Goal: Task Accomplishment & Management: Manage account settings

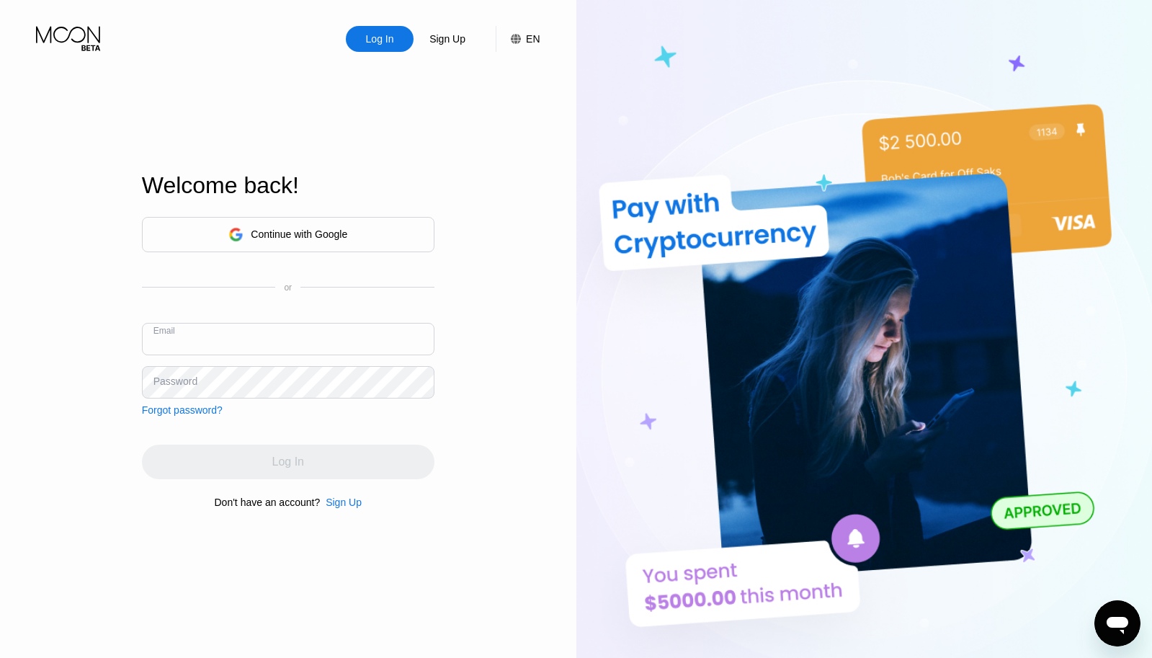
type input "[EMAIL_ADDRESS][DOMAIN_NAME]"
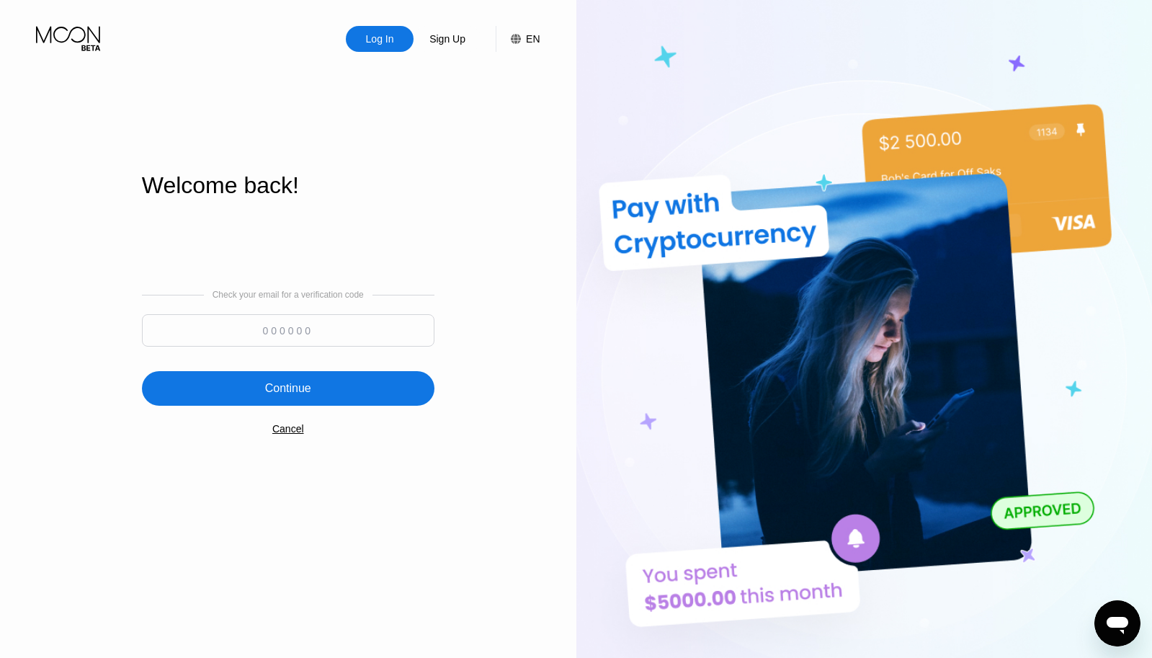
click at [313, 328] on input at bounding box center [288, 330] width 292 height 32
click at [372, 385] on div "Continue" at bounding box center [288, 388] width 292 height 35
click at [269, 331] on input at bounding box center [288, 330] width 292 height 32
paste input "723395"
type input "723395"
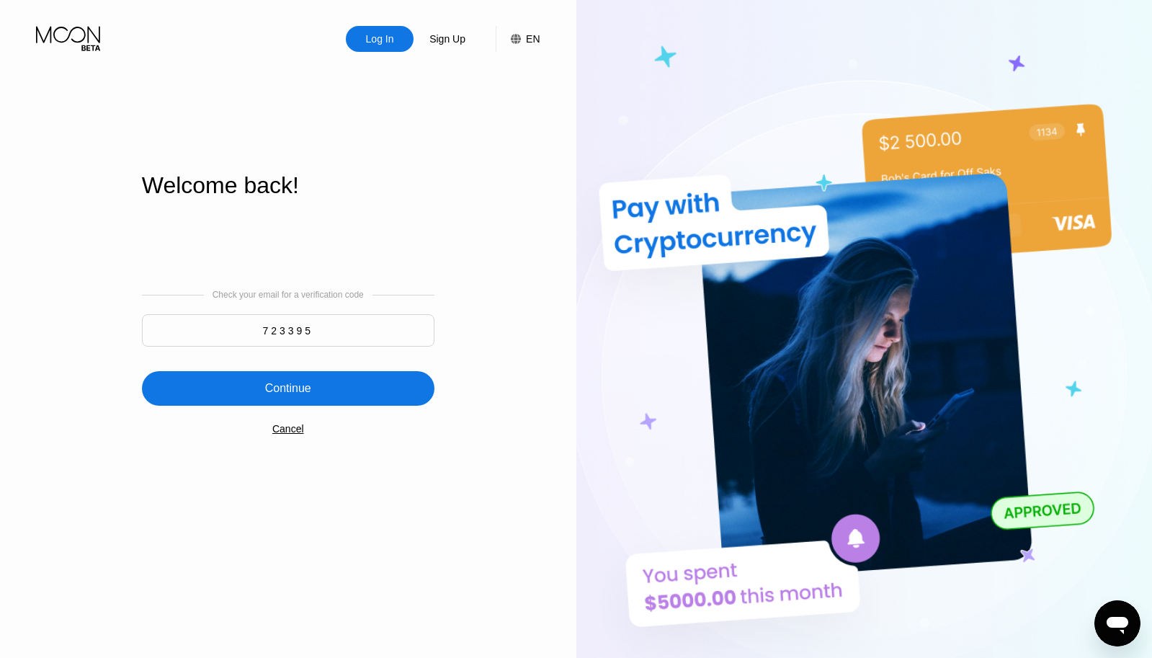
click at [222, 382] on div "Continue" at bounding box center [288, 388] width 292 height 35
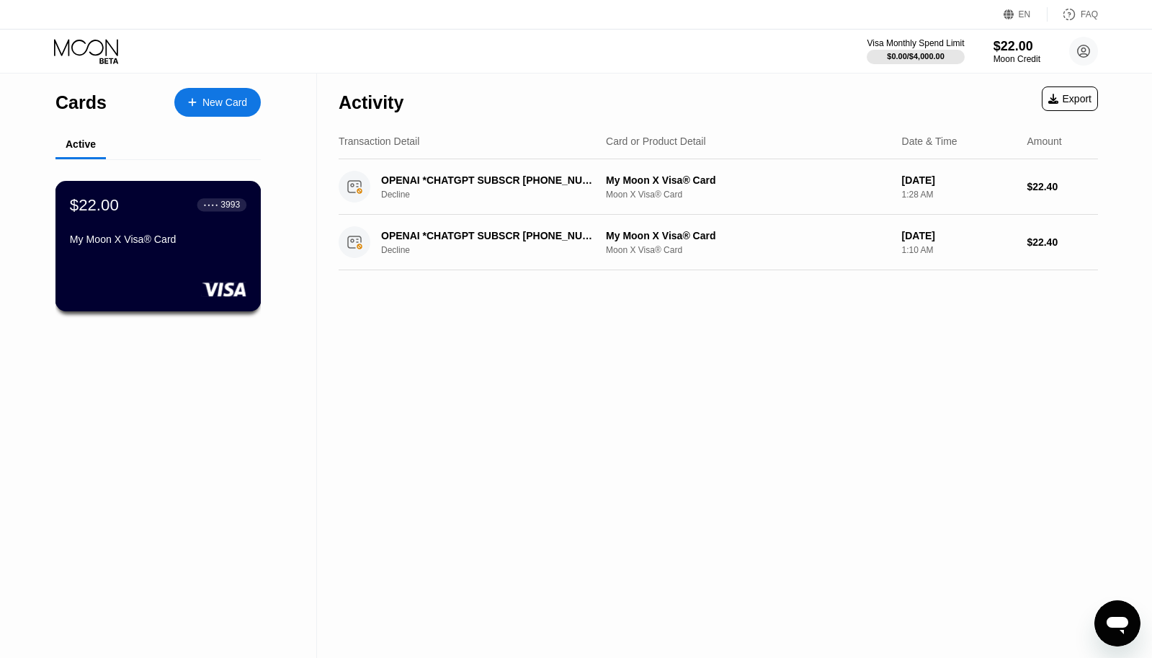
click at [214, 205] on div "● ● ● ●" at bounding box center [211, 204] width 14 height 4
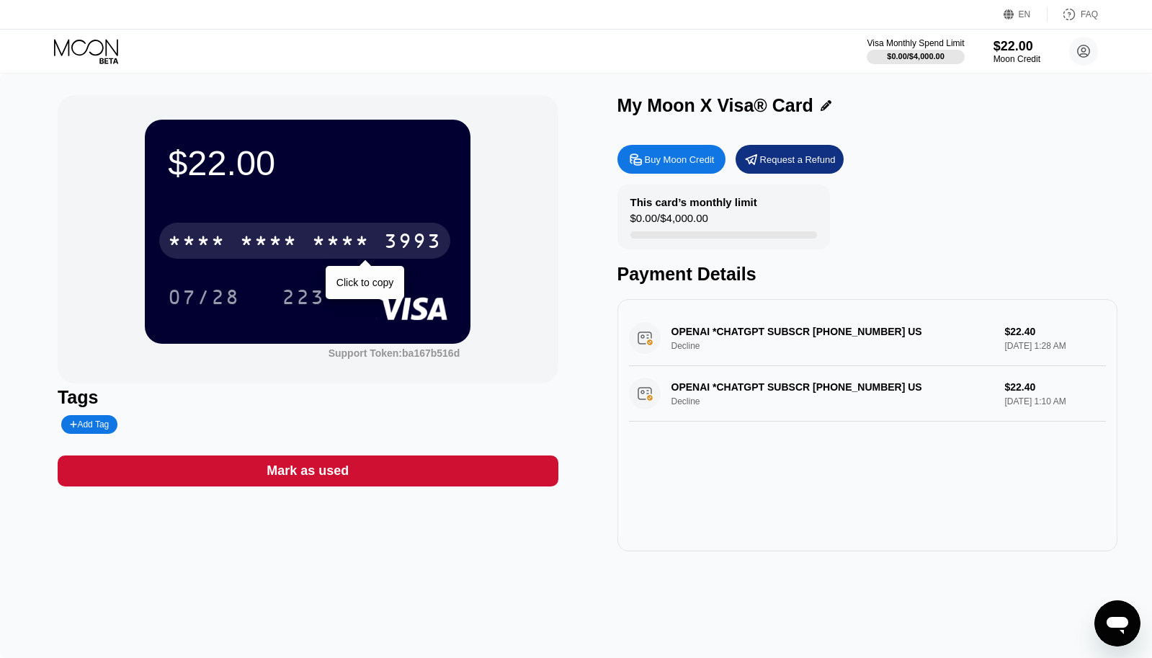
click at [357, 241] on div "* * * *" at bounding box center [341, 242] width 58 height 23
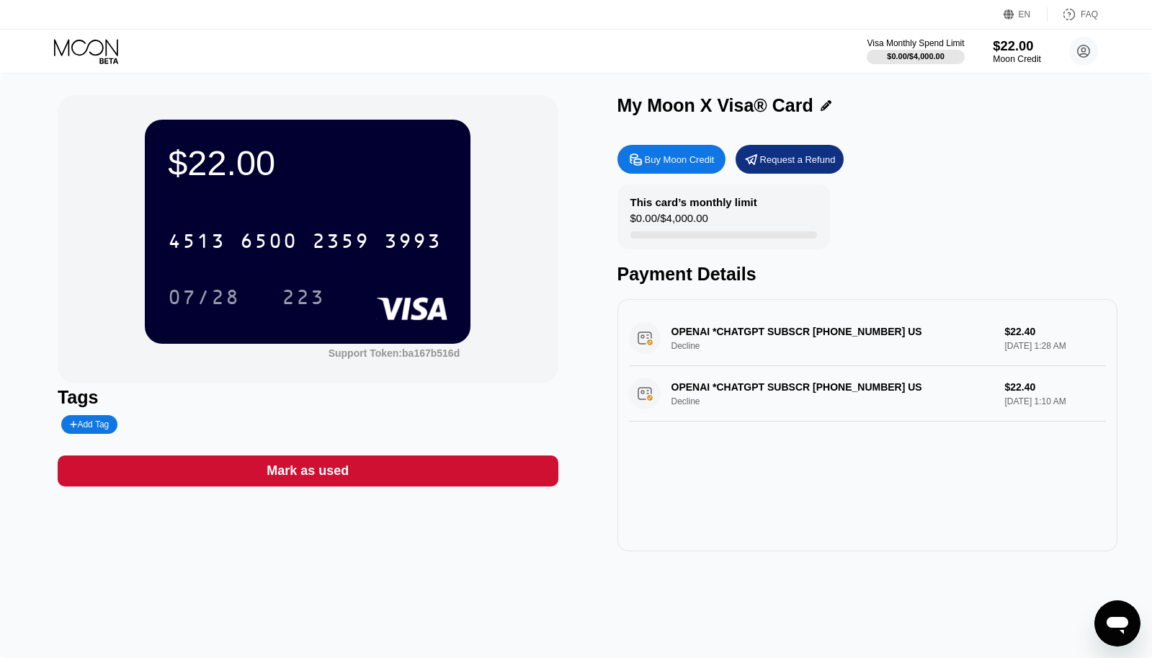
click at [1015, 41] on div "$22.00" at bounding box center [1016, 45] width 48 height 15
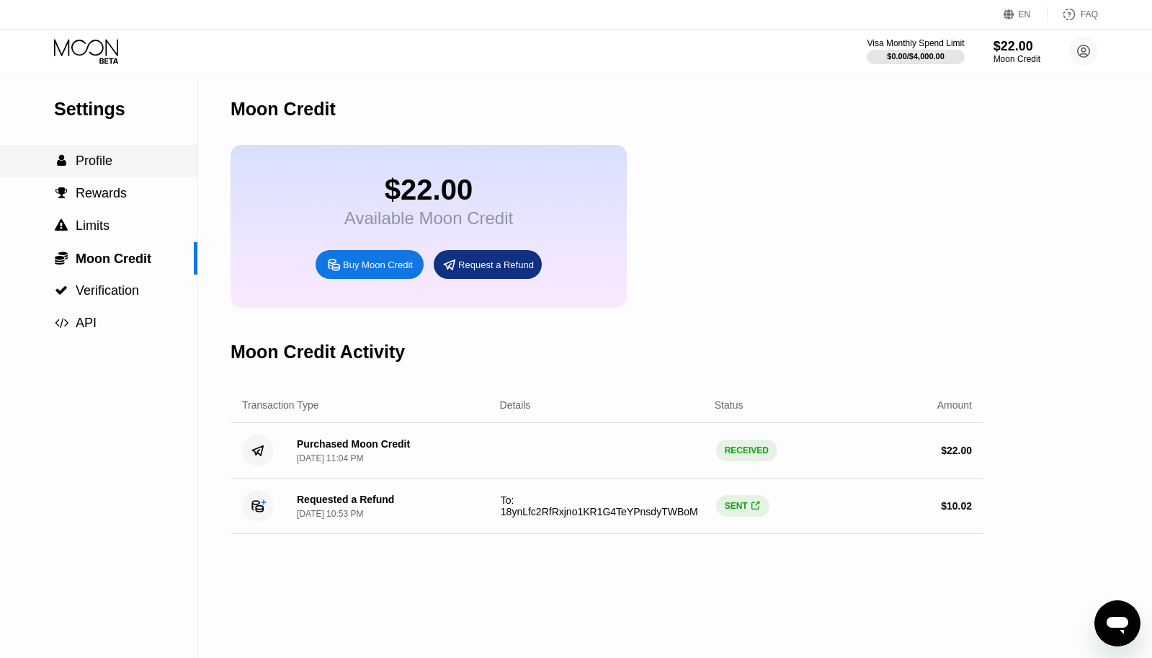
click at [75, 156] on div " Profile" at bounding box center [83, 160] width 58 height 15
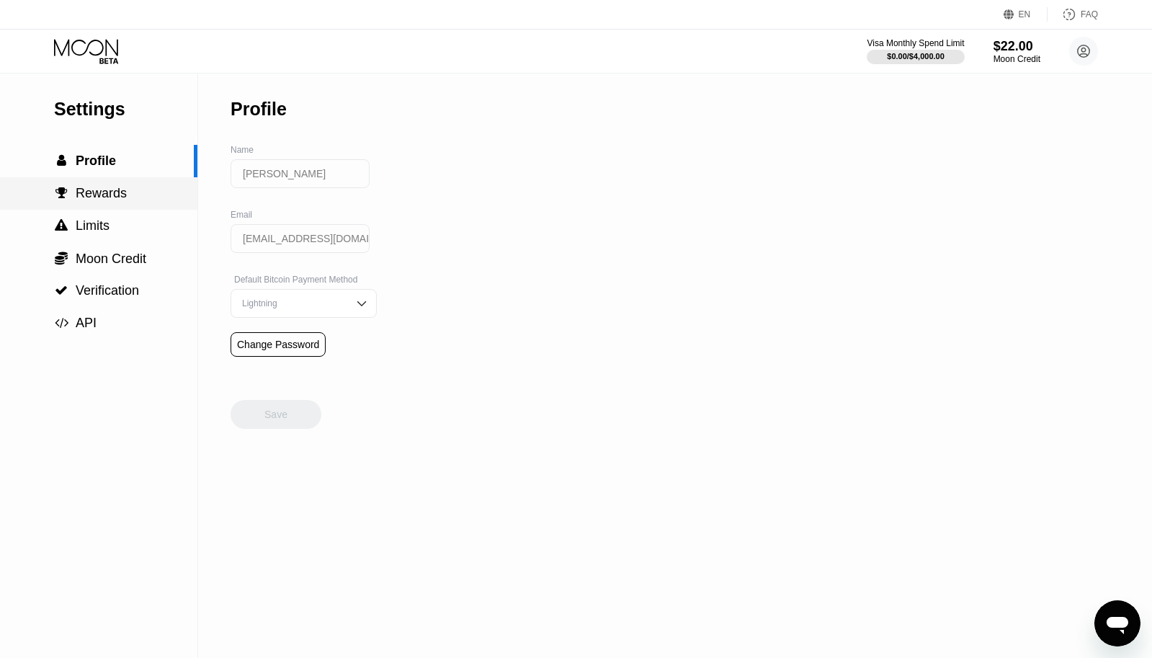
click at [89, 198] on span "Rewards" at bounding box center [101, 193] width 51 height 14
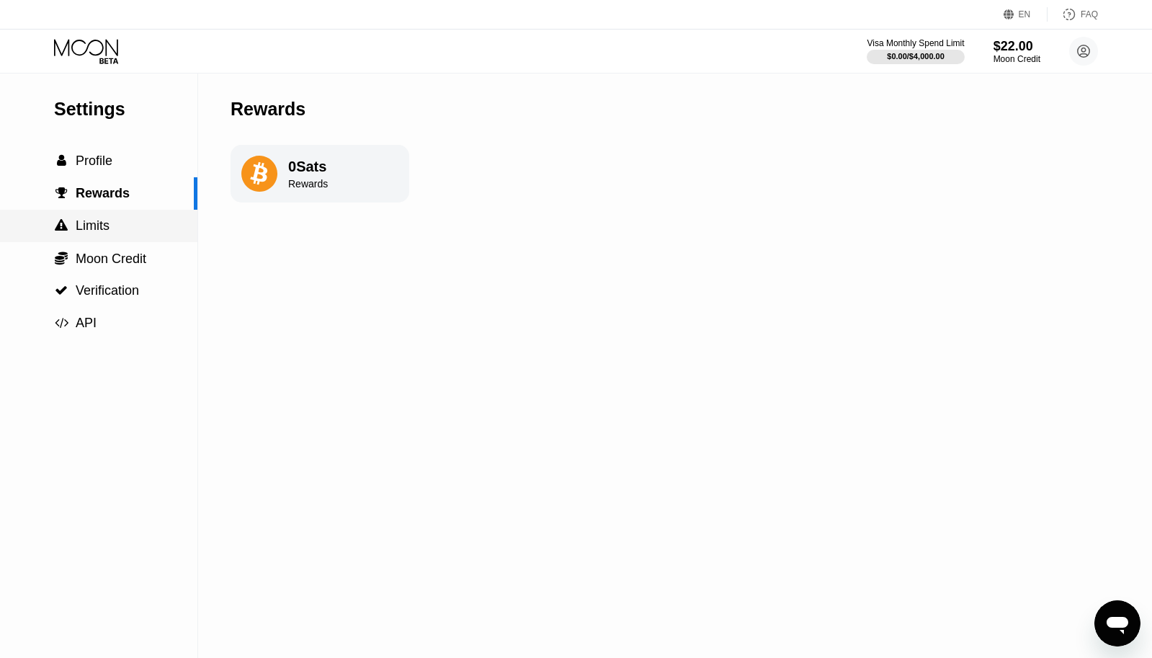
click at [91, 233] on div " Limits" at bounding box center [98, 226] width 197 height 32
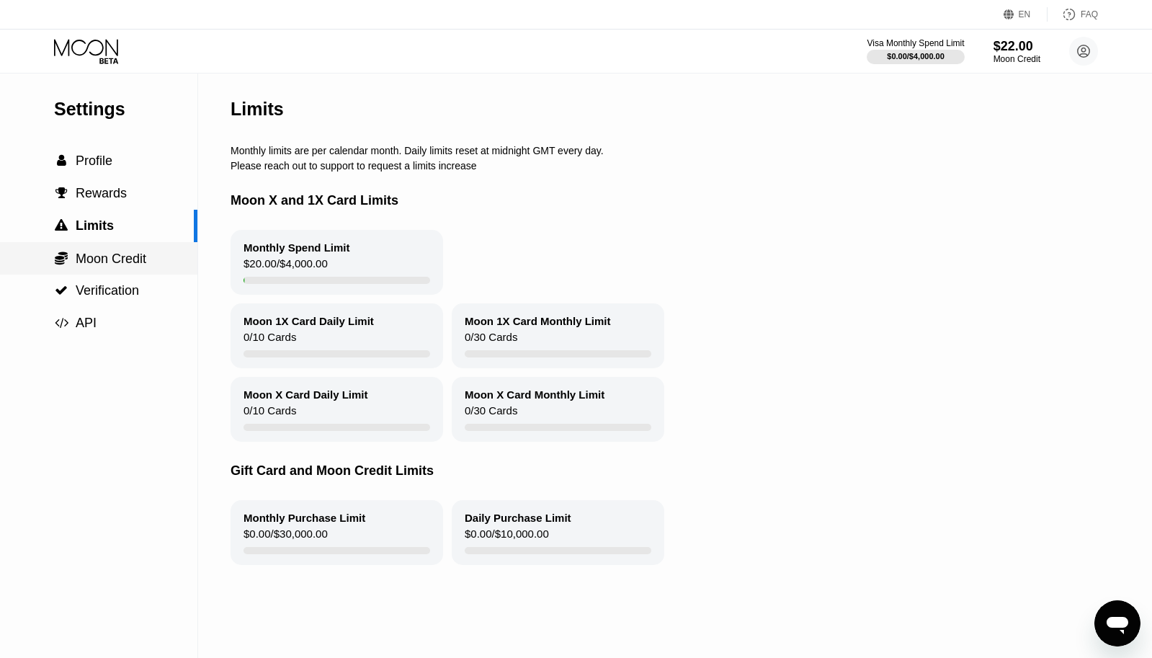
click at [110, 254] on span "Moon Credit" at bounding box center [111, 258] width 71 height 14
